Goal: Transaction & Acquisition: Book appointment/travel/reservation

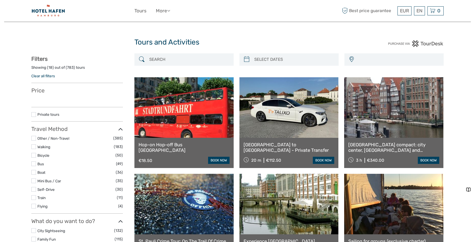
select select
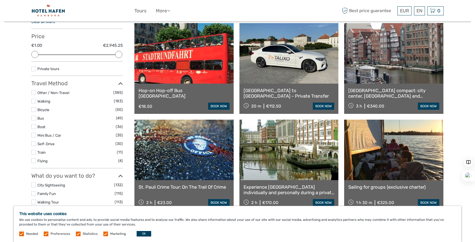
scroll to position [54, 0]
click at [385, 93] on link "Hamburg compact: city center, Speicherstadt and Hafencity, St. Pauli" at bounding box center [393, 93] width 91 height 11
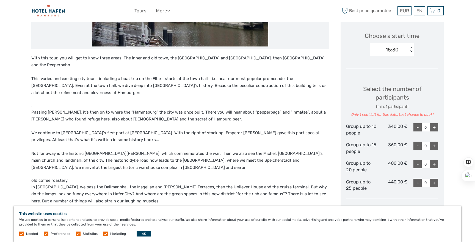
scroll to position [196, 0]
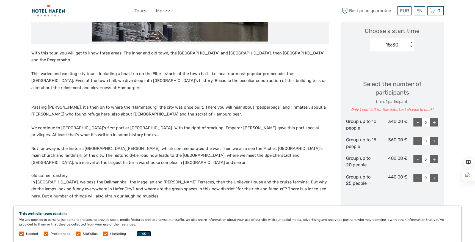
click at [141, 232] on button "OK" at bounding box center [144, 233] width 15 height 5
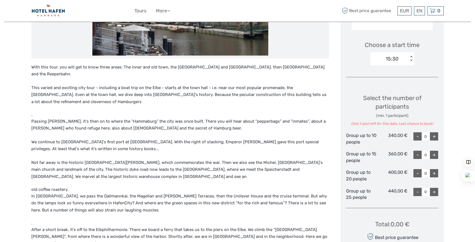
scroll to position [172, 0]
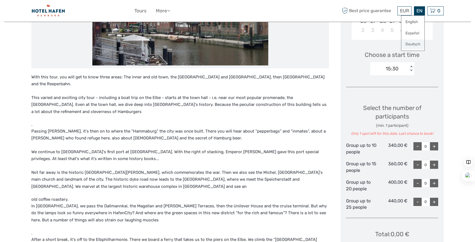
click at [413, 43] on link "Deutsch" at bounding box center [412, 44] width 23 height 10
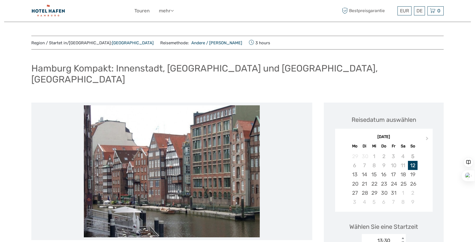
scroll to position [15, 0]
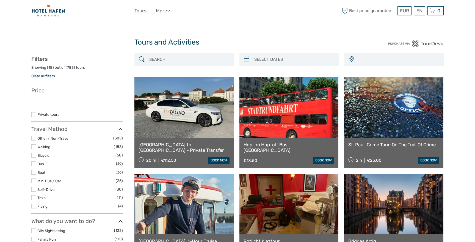
select select
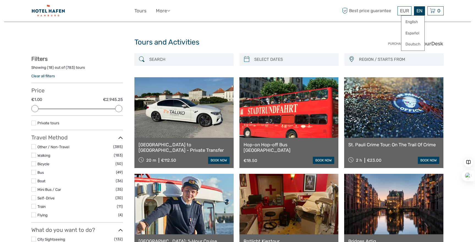
click at [419, 9] on div "EN English Español Deutsch" at bounding box center [419, 10] width 11 height 9
click at [415, 43] on link "Deutsch" at bounding box center [412, 44] width 23 height 10
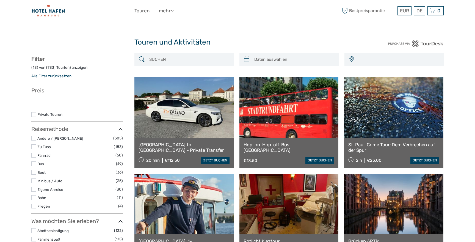
select select
